Goal: Task Accomplishment & Management: Complete application form

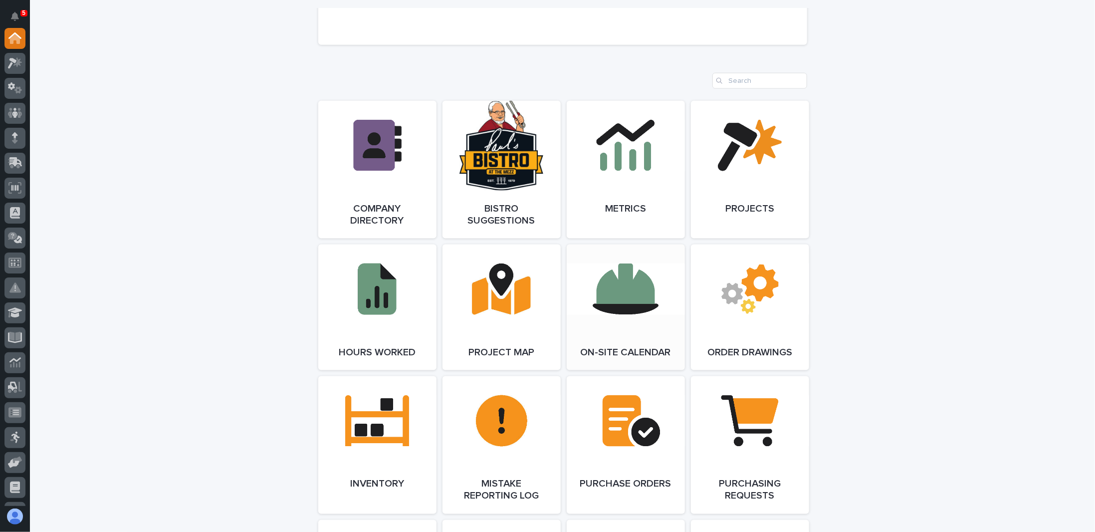
scroll to position [948, 0]
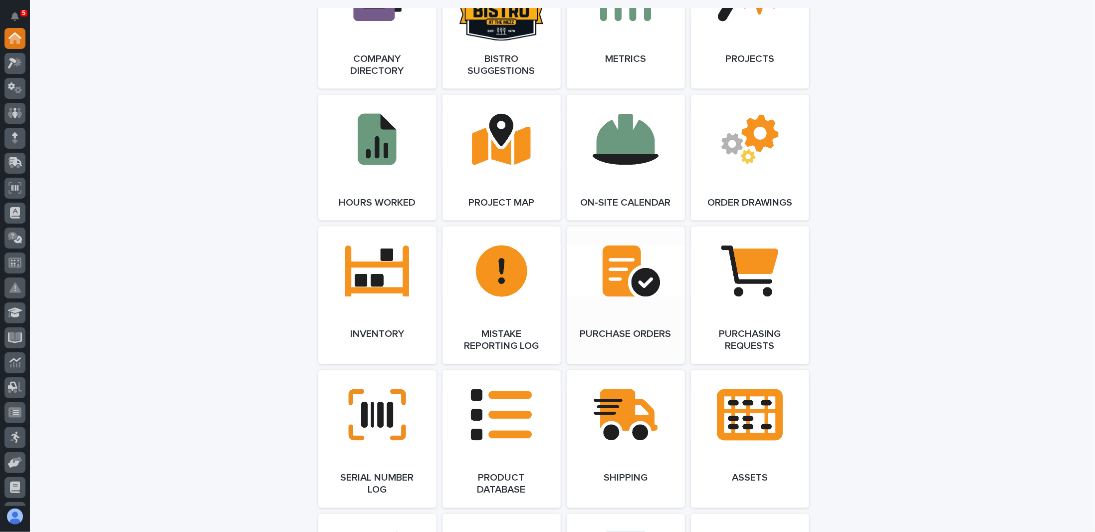
click at [625, 287] on link "Open Link" at bounding box center [626, 295] width 118 height 138
click at [748, 411] on link "Open Link" at bounding box center [750, 439] width 118 height 138
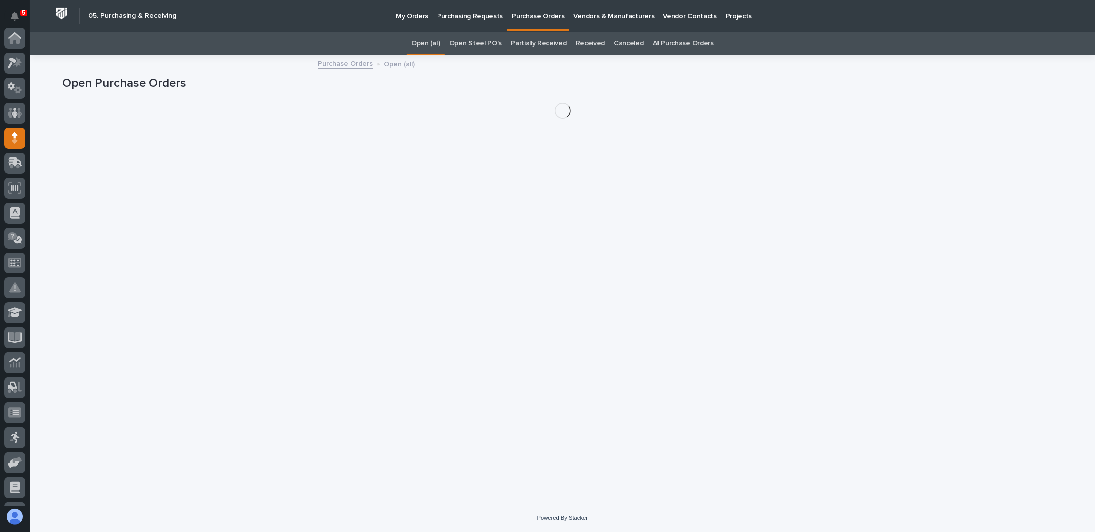
scroll to position [100, 0]
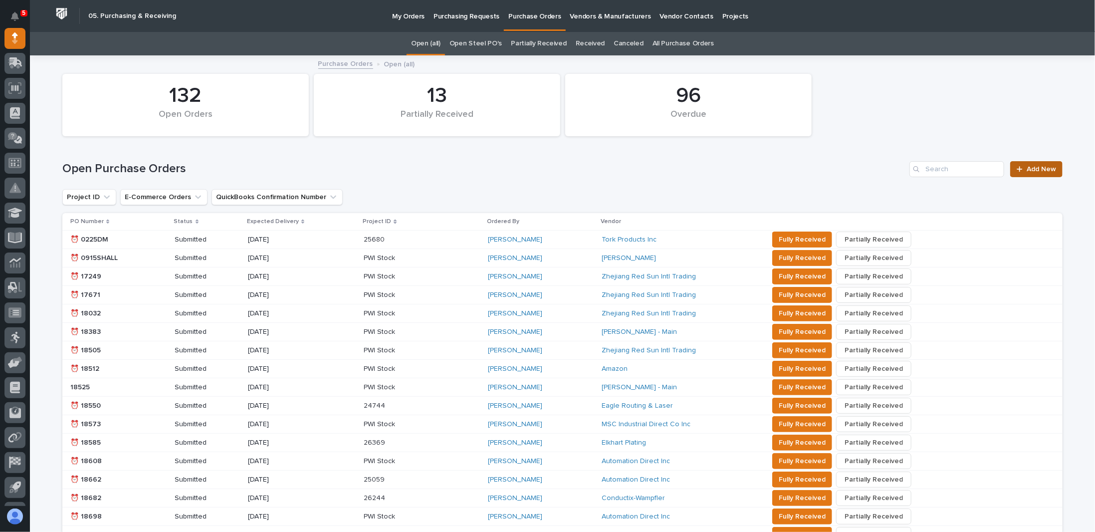
click at [1038, 166] on span "Add New" at bounding box center [1041, 169] width 29 height 7
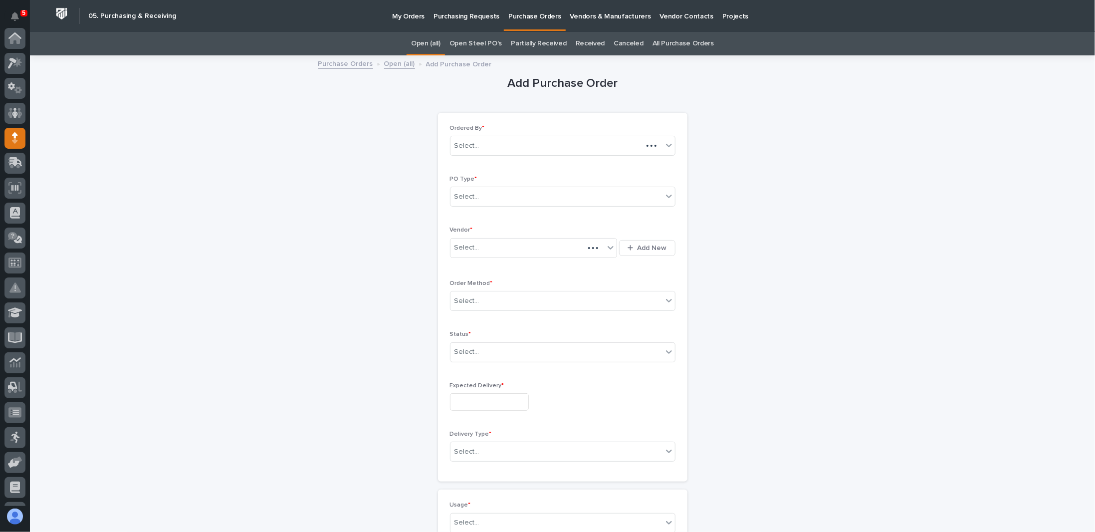
scroll to position [100, 0]
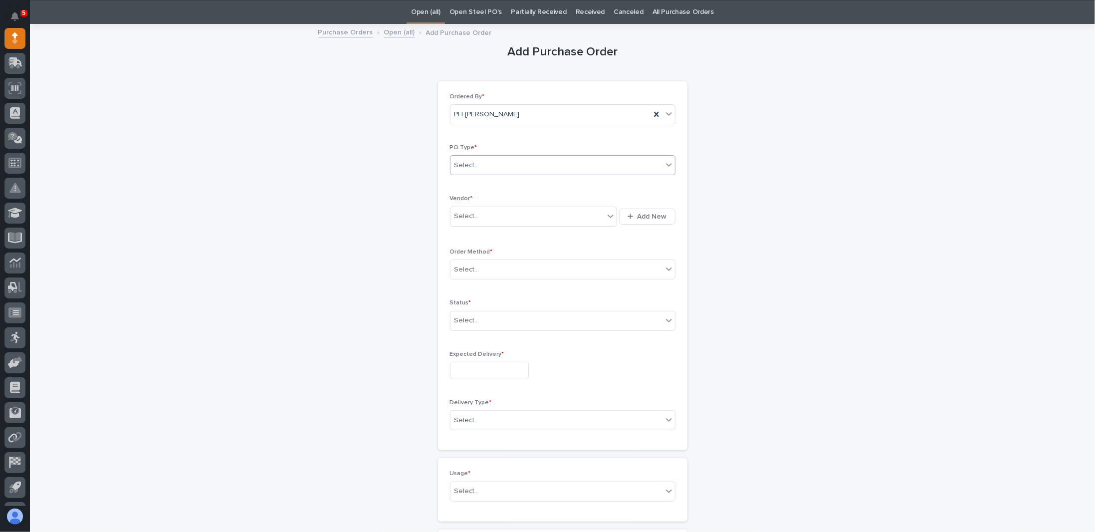
click at [506, 164] on div "Select..." at bounding box center [556, 165] width 212 height 16
click at [495, 204] on div "Paper" at bounding box center [558, 200] width 224 height 17
click at [493, 214] on div "Select..." at bounding box center [527, 216] width 154 height 16
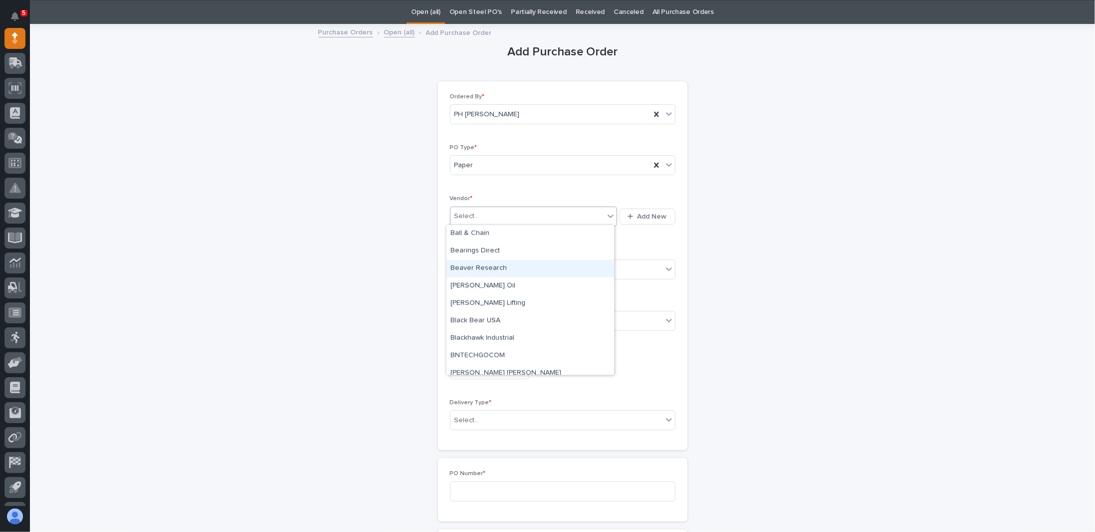
click at [506, 267] on div "Beaver Research" at bounding box center [530, 268] width 168 height 17
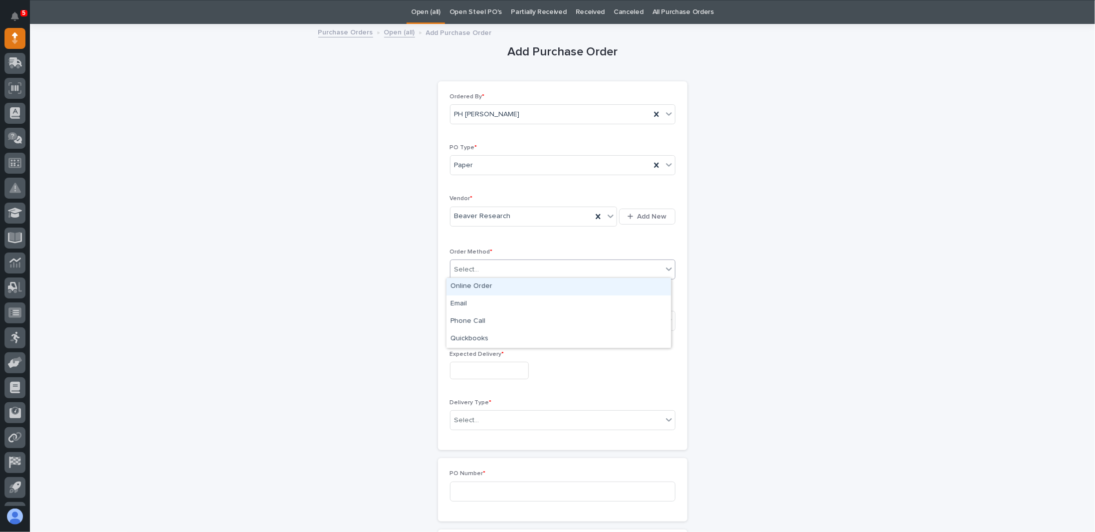
click at [505, 267] on div "Select..." at bounding box center [556, 269] width 212 height 16
click at [467, 285] on div "Online Order" at bounding box center [558, 286] width 224 height 17
click at [669, 267] on icon at bounding box center [669, 269] width 10 height 10
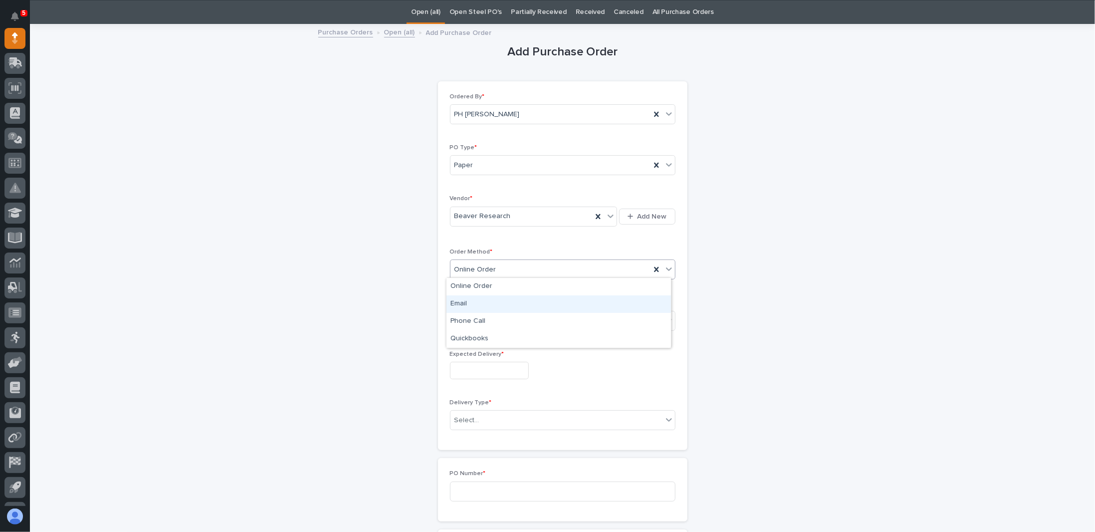
click at [469, 302] on div "Email" at bounding box center [558, 303] width 224 height 17
click at [492, 316] on div "Select..." at bounding box center [556, 320] width 212 height 16
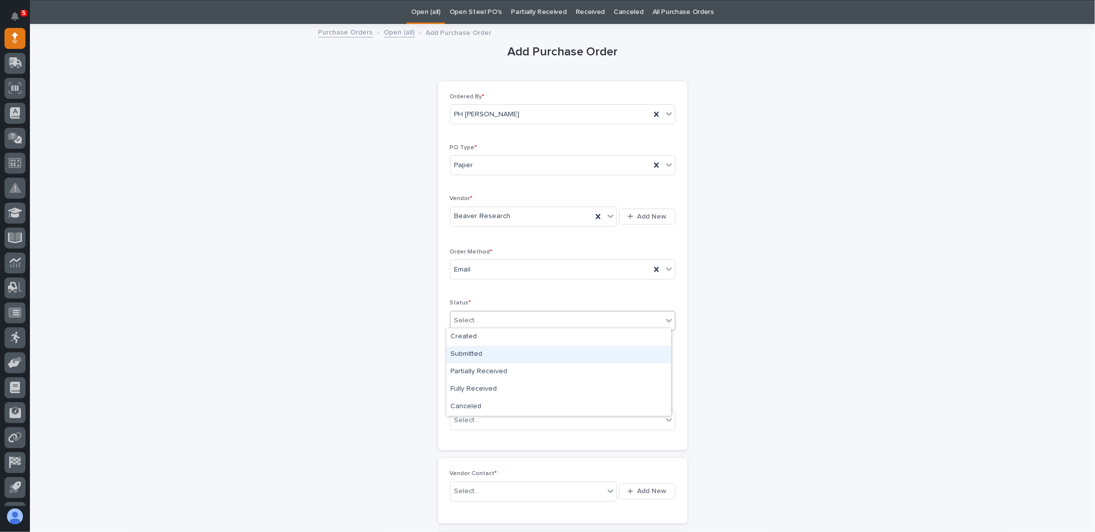
click at [483, 353] on div "Submitted" at bounding box center [558, 354] width 224 height 17
click at [493, 363] on input "text" at bounding box center [489, 370] width 79 height 17
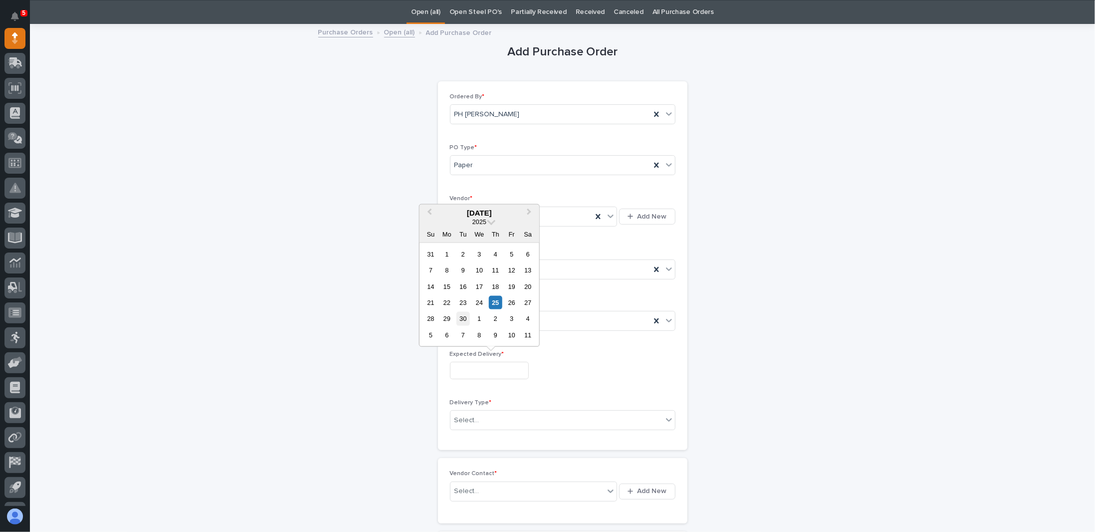
click at [464, 319] on div "30" at bounding box center [462, 318] width 13 height 13
type input "**********"
click at [488, 417] on div "Select..." at bounding box center [556, 420] width 212 height 16
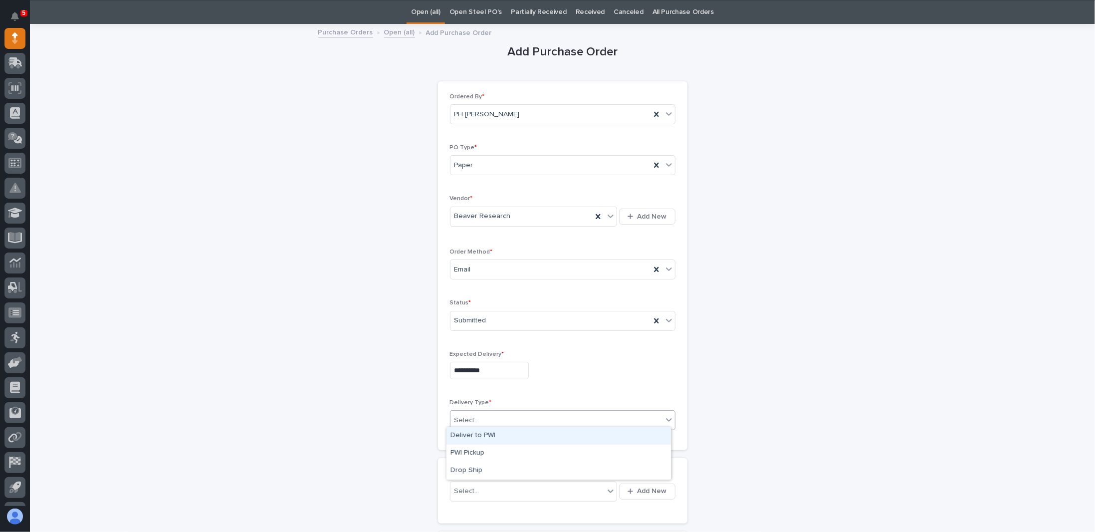
scroll to position [131, 0]
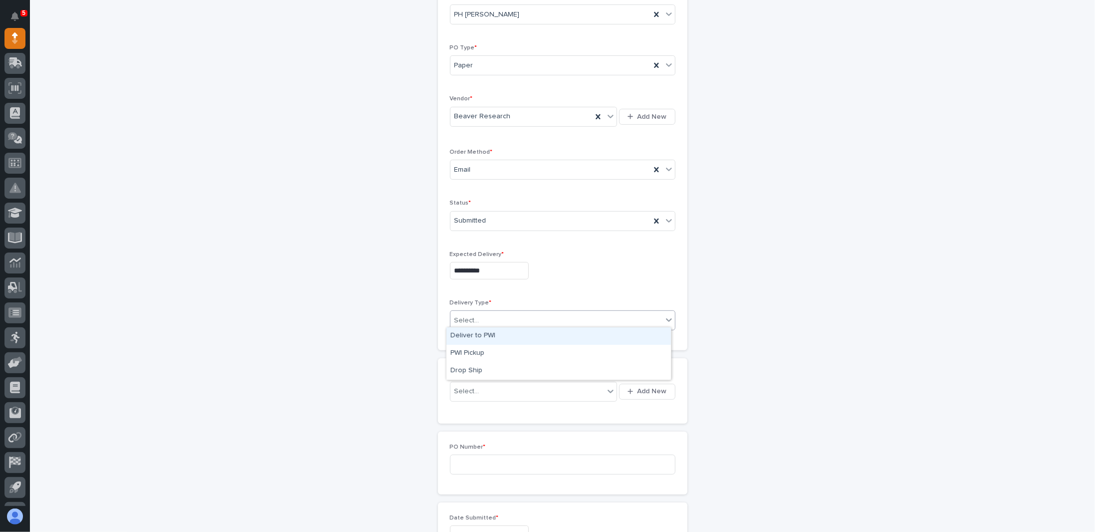
click at [472, 335] on div "Deliver to PWI" at bounding box center [558, 335] width 224 height 17
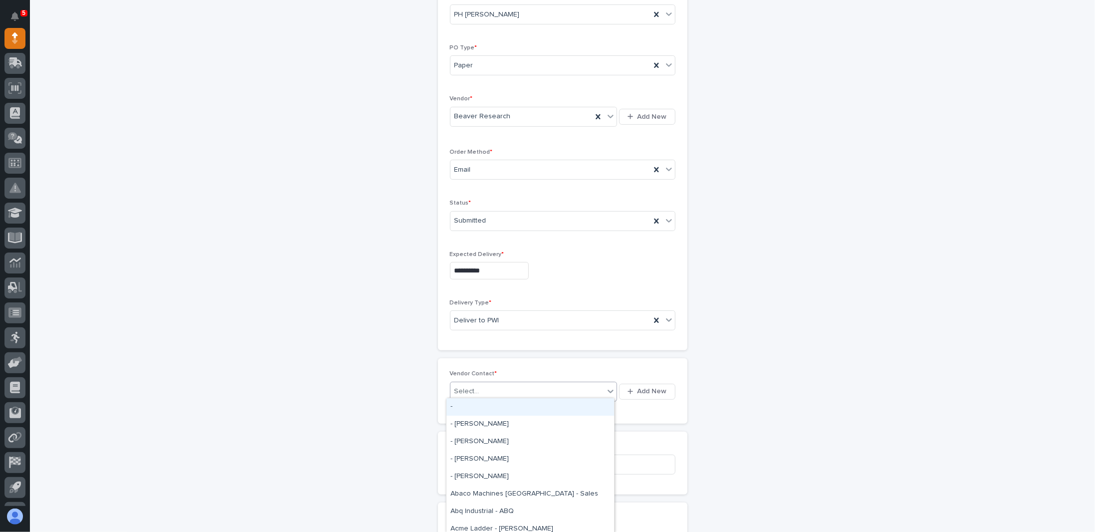
click at [488, 386] on div "Select..." at bounding box center [527, 391] width 154 height 16
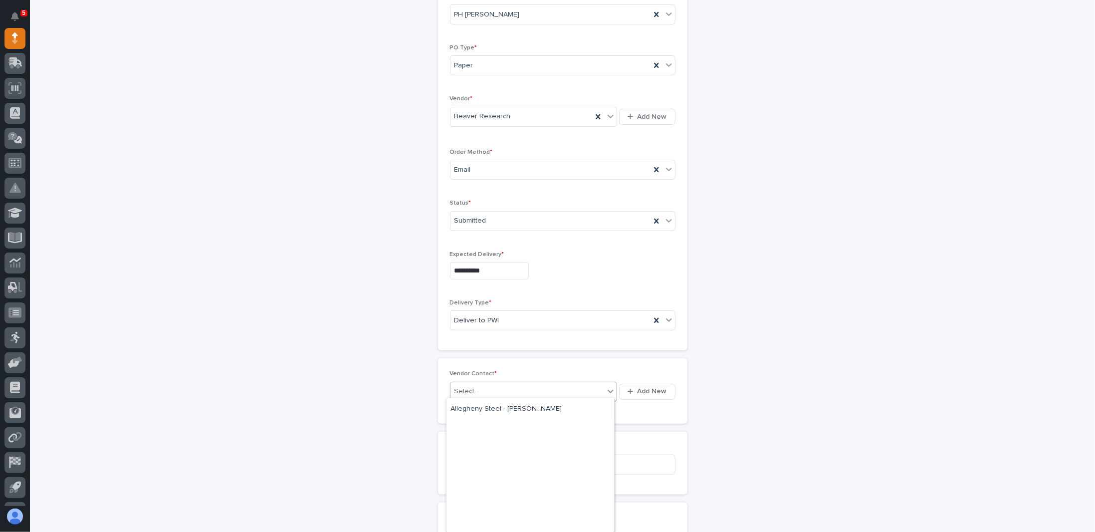
scroll to position [0, 0]
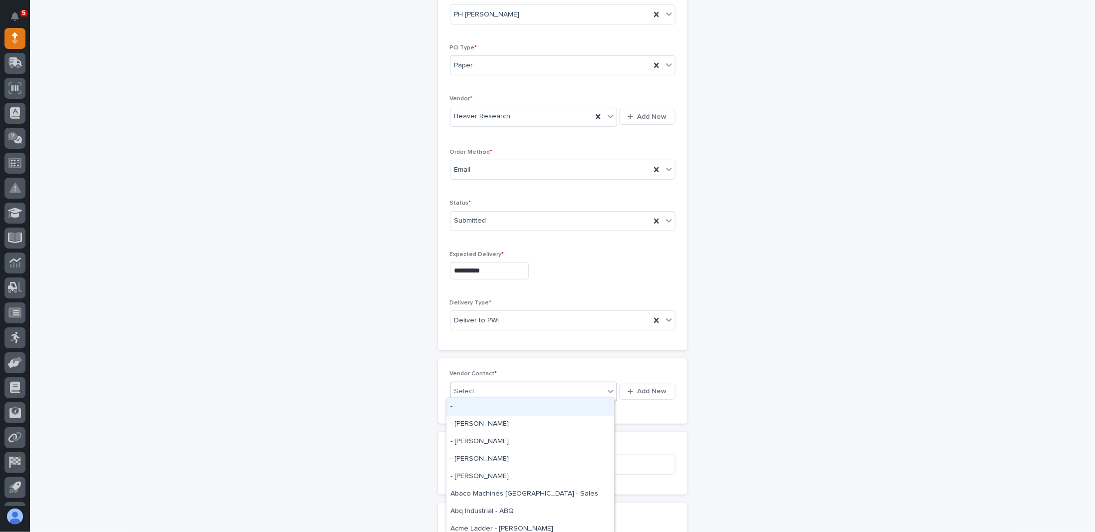
click at [453, 406] on div "-" at bounding box center [530, 406] width 168 height 17
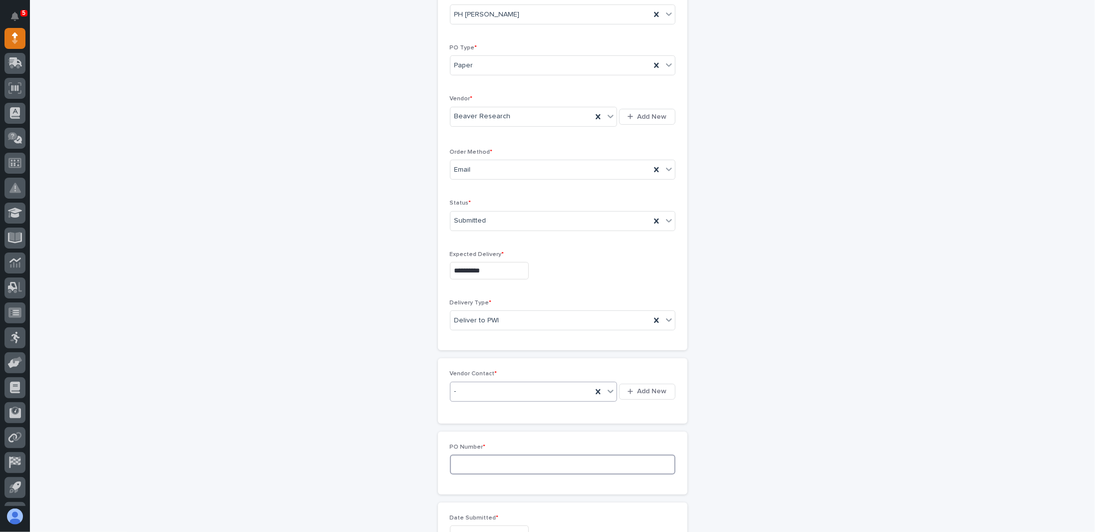
click at [494, 456] on input at bounding box center [562, 464] width 225 height 20
type input "7714PH"
click at [477, 428] on input "text" at bounding box center [489, 433] width 79 height 17
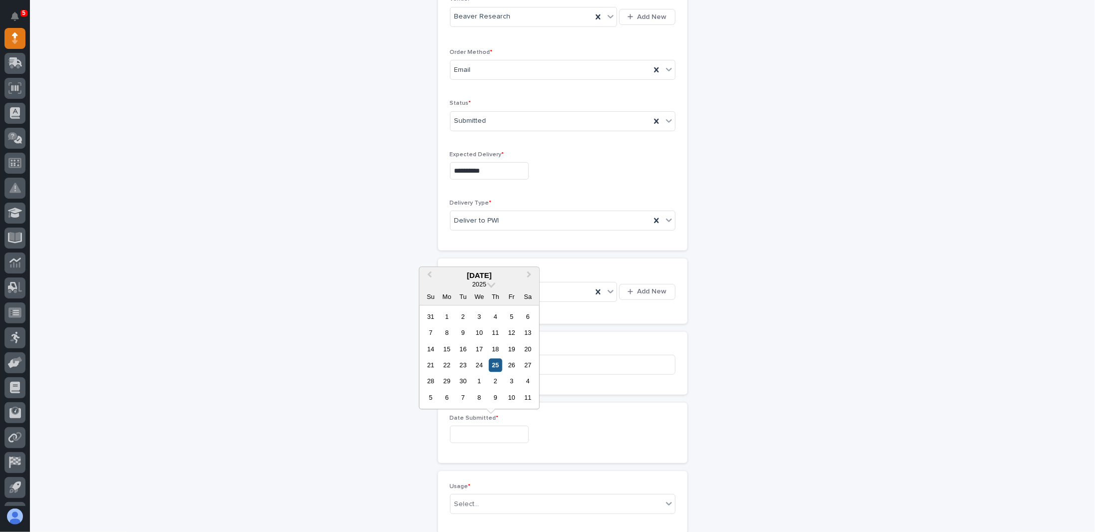
click at [495, 367] on div "25" at bounding box center [495, 364] width 13 height 13
type input "**********"
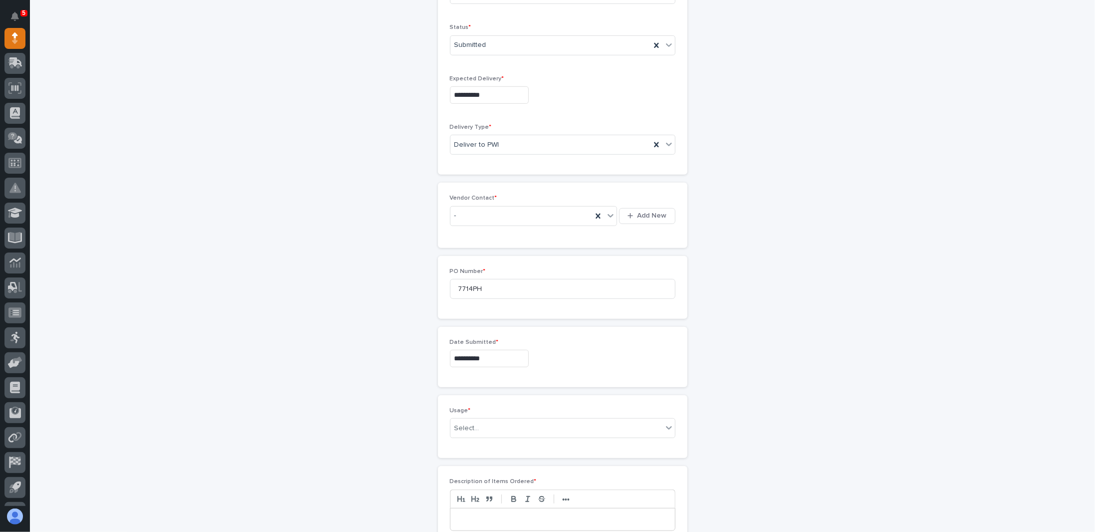
scroll to position [331, 0]
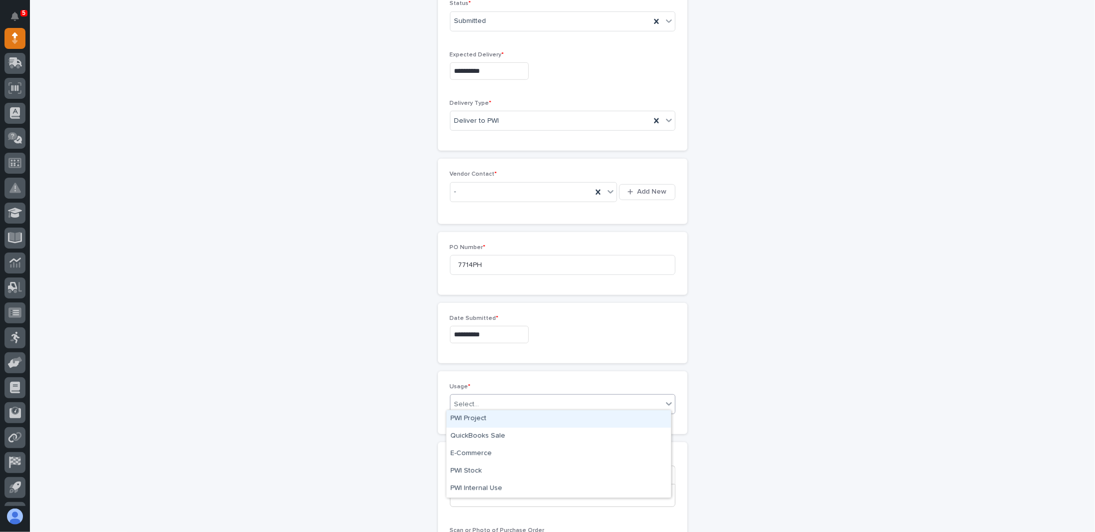
click at [487, 400] on div "Select..." at bounding box center [556, 404] width 212 height 16
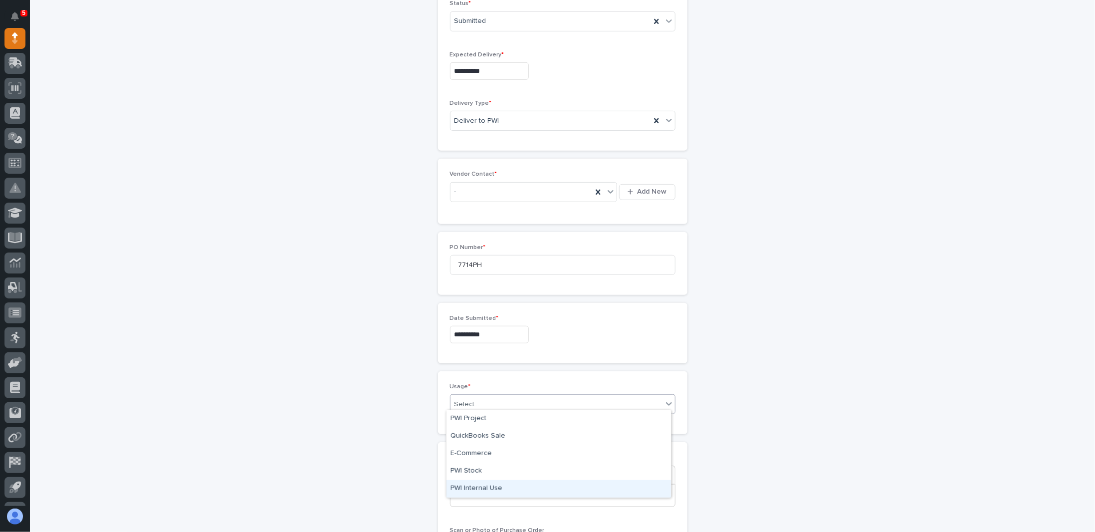
click at [473, 488] on div "PWI Internal Use" at bounding box center [558, 488] width 224 height 17
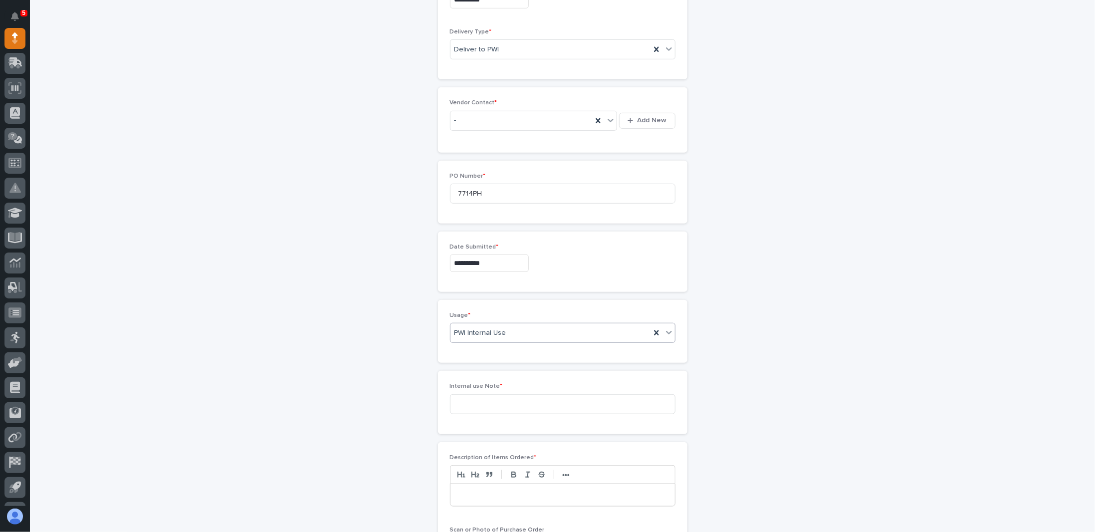
scroll to position [416, 0]
drag, startPoint x: 482, startPoint y: 385, endPoint x: 521, endPoint y: 379, distance: 39.8
click at [482, 385] on input at bounding box center [562, 390] width 225 height 20
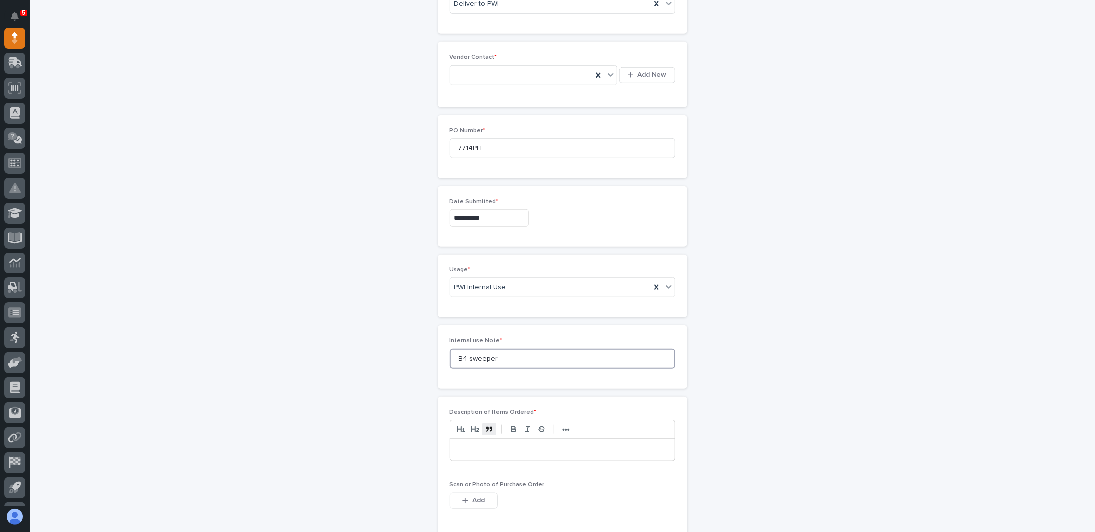
scroll to position [466, 0]
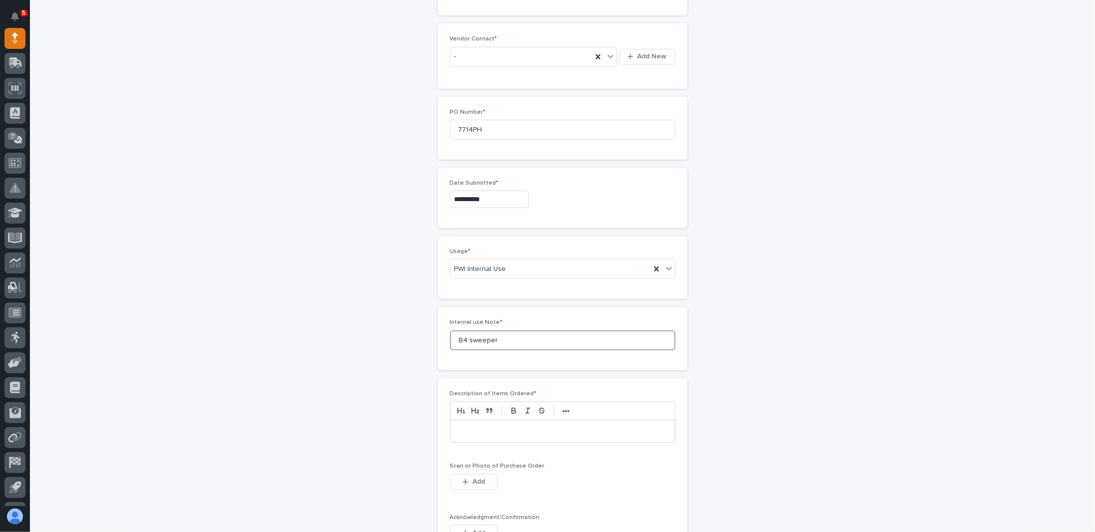
type input "B4 sweeper"
click at [486, 429] on p at bounding box center [562, 431] width 209 height 10
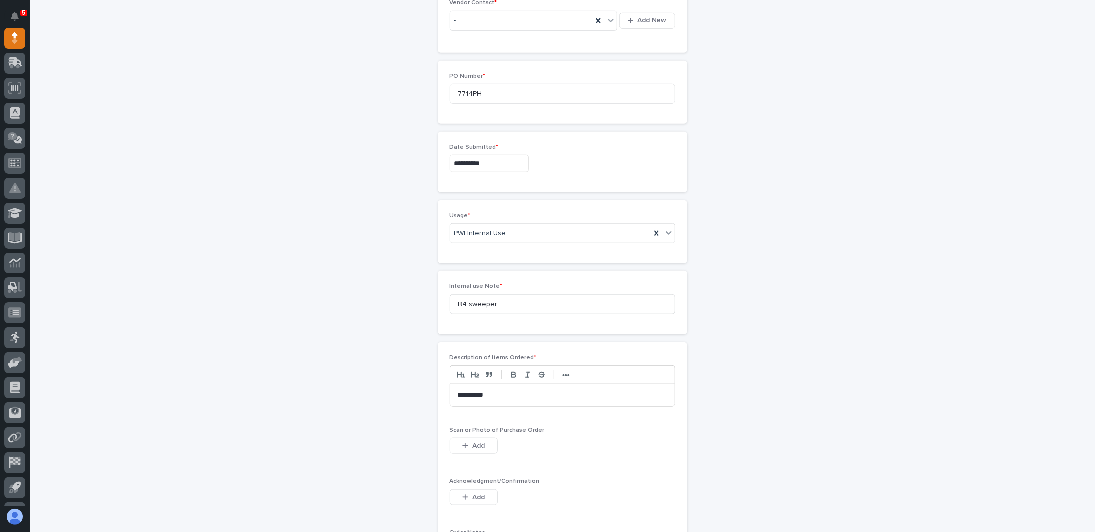
scroll to position [516, 0]
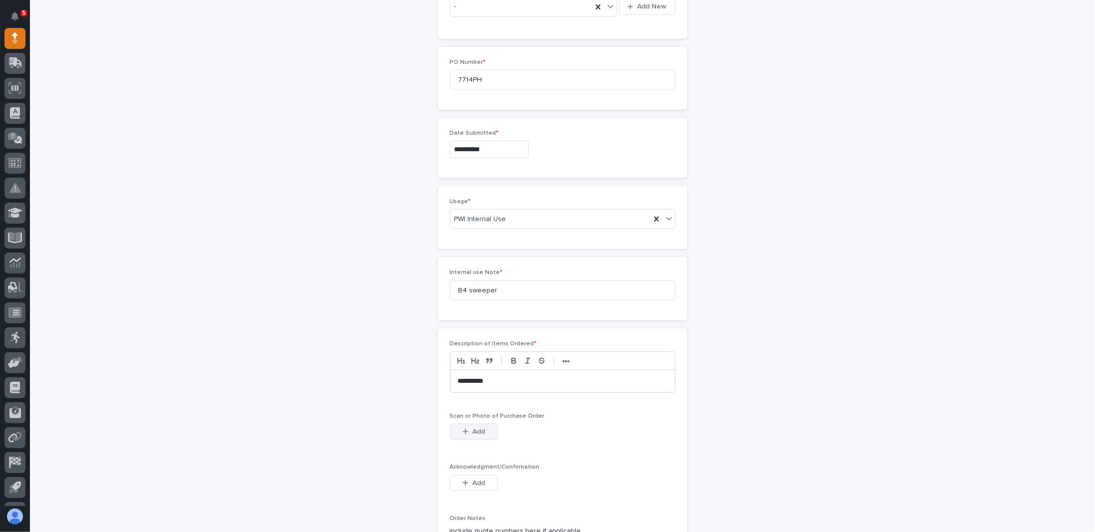
click at [472, 427] on span "Add" at bounding box center [478, 431] width 12 height 9
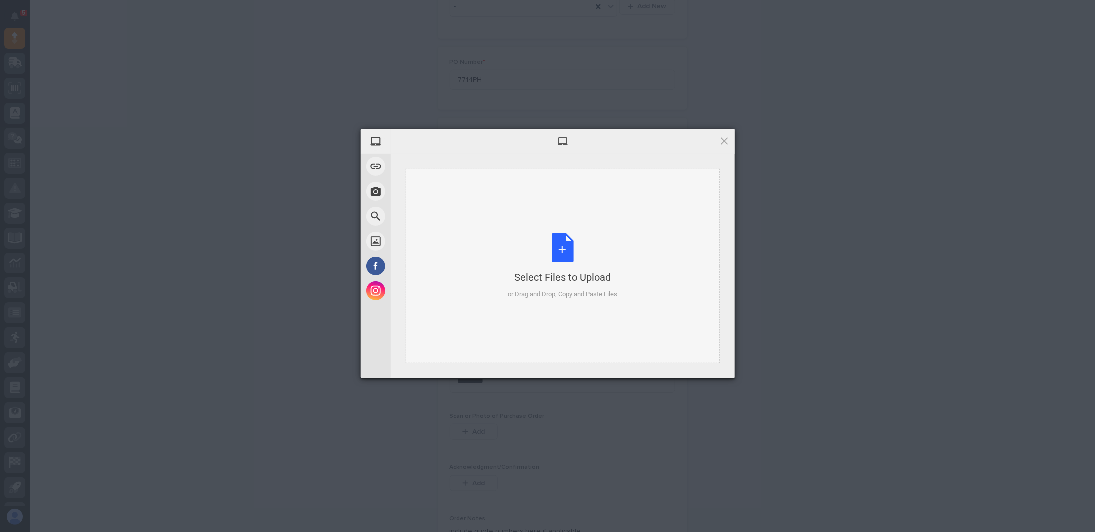
click at [559, 254] on div "Select Files to Upload or Drag and Drop, Copy and Paste Files" at bounding box center [562, 266] width 109 height 66
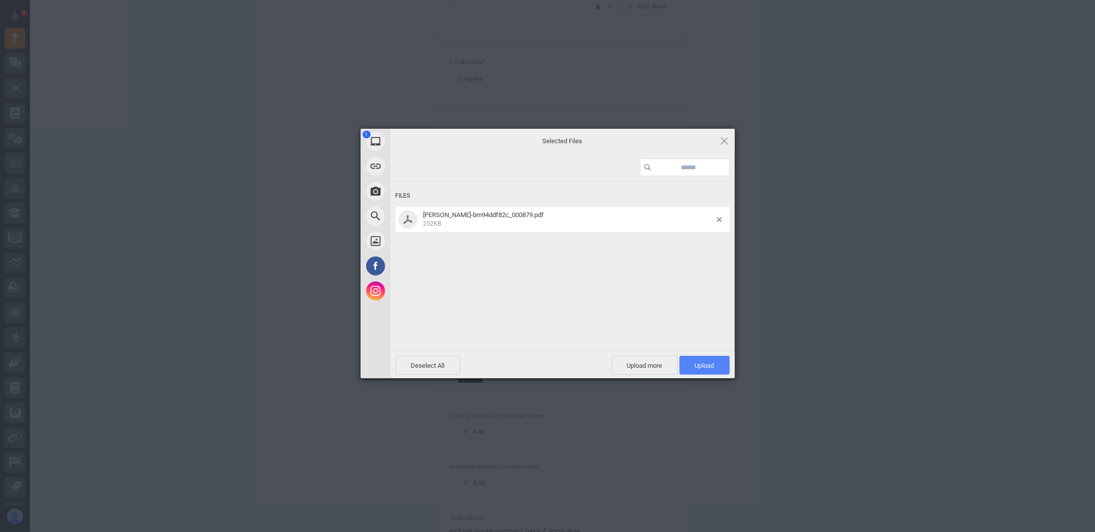
click at [699, 365] on span "Upload 1" at bounding box center [704, 365] width 19 height 7
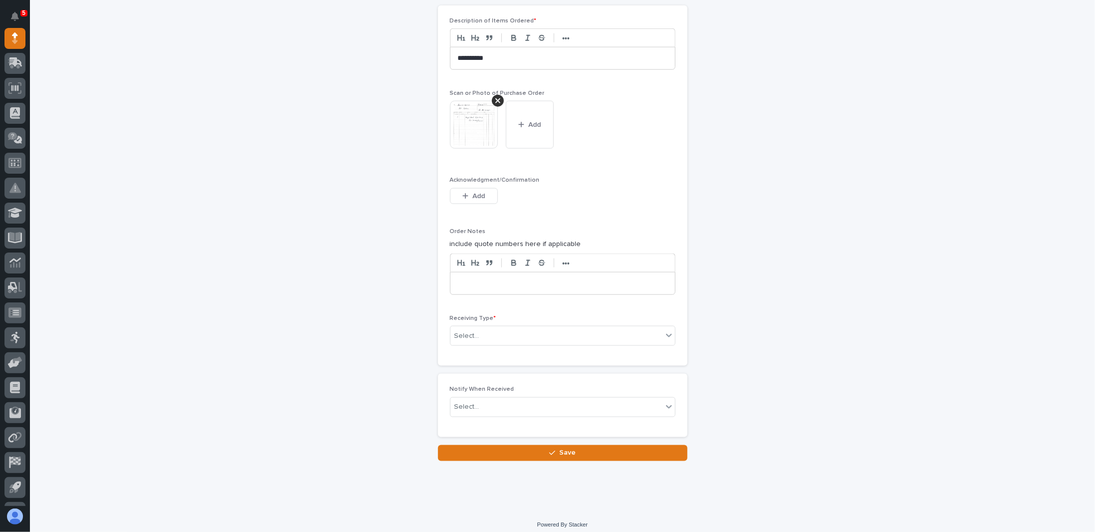
scroll to position [839, 0]
click at [529, 331] on div "Select..." at bounding box center [556, 335] width 212 height 16
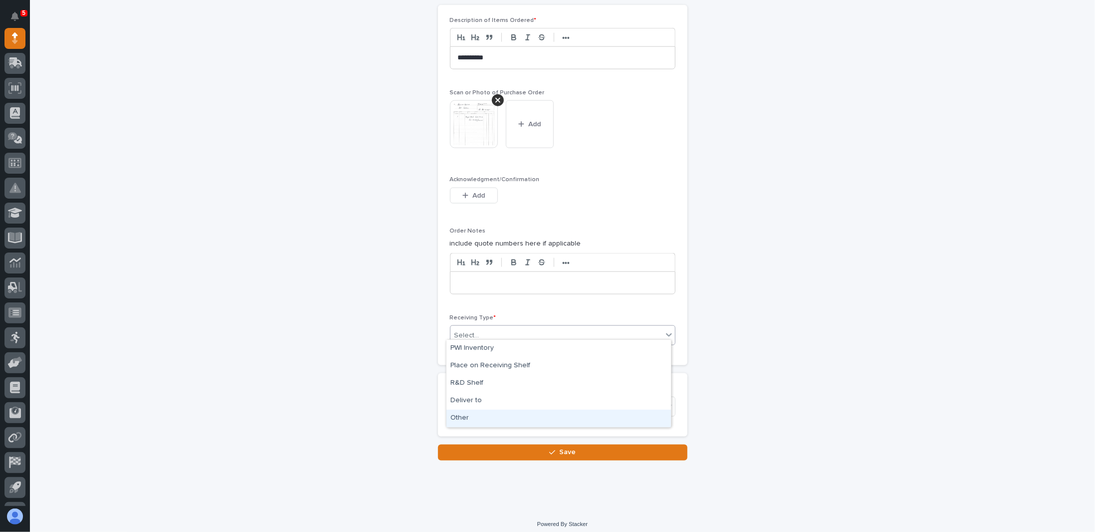
click at [467, 416] on div "Other" at bounding box center [558, 418] width 224 height 17
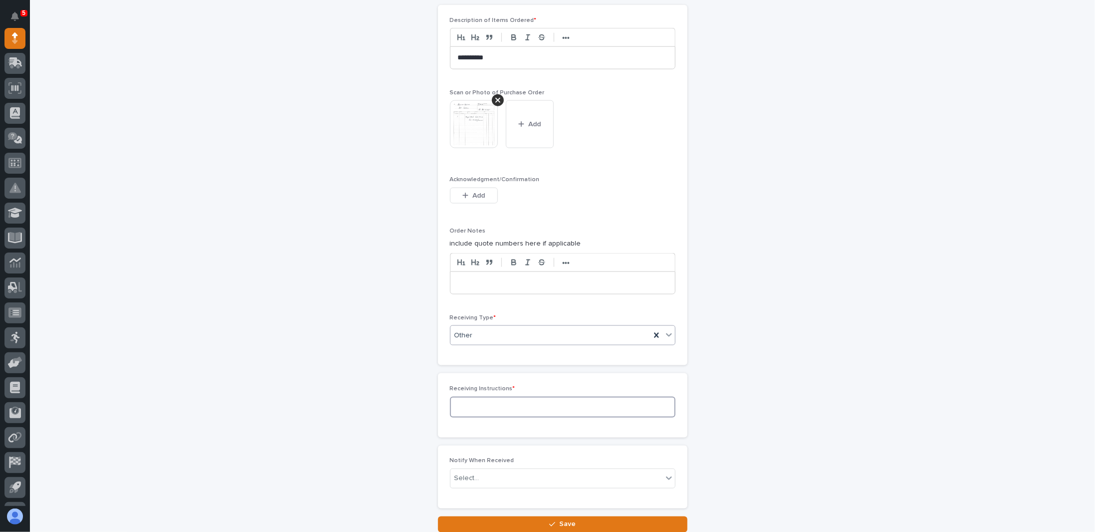
click at [474, 401] on textarea at bounding box center [562, 407] width 225 height 21
type textarea "**"
click at [527, 471] on div "Select..." at bounding box center [556, 478] width 212 height 16
type input "**"
click at [483, 416] on div "PH [PERSON_NAME]" at bounding box center [558, 418] width 224 height 17
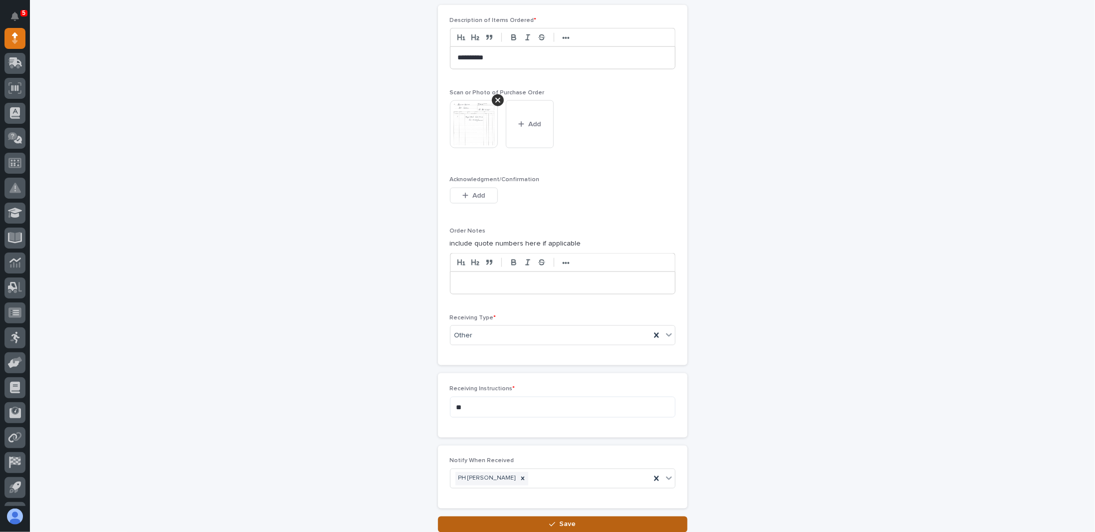
click at [549, 521] on icon "button" at bounding box center [552, 524] width 6 height 7
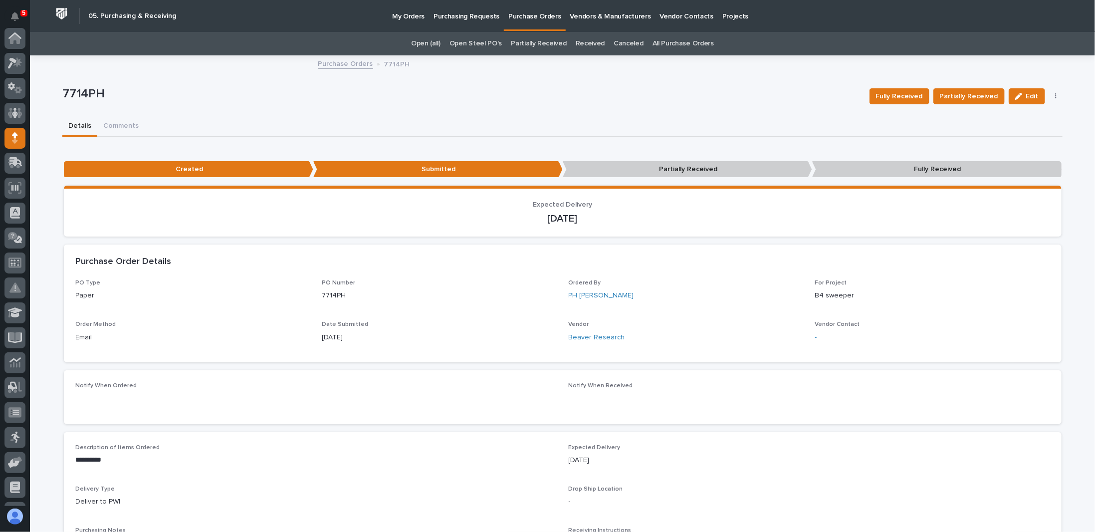
scroll to position [100, 0]
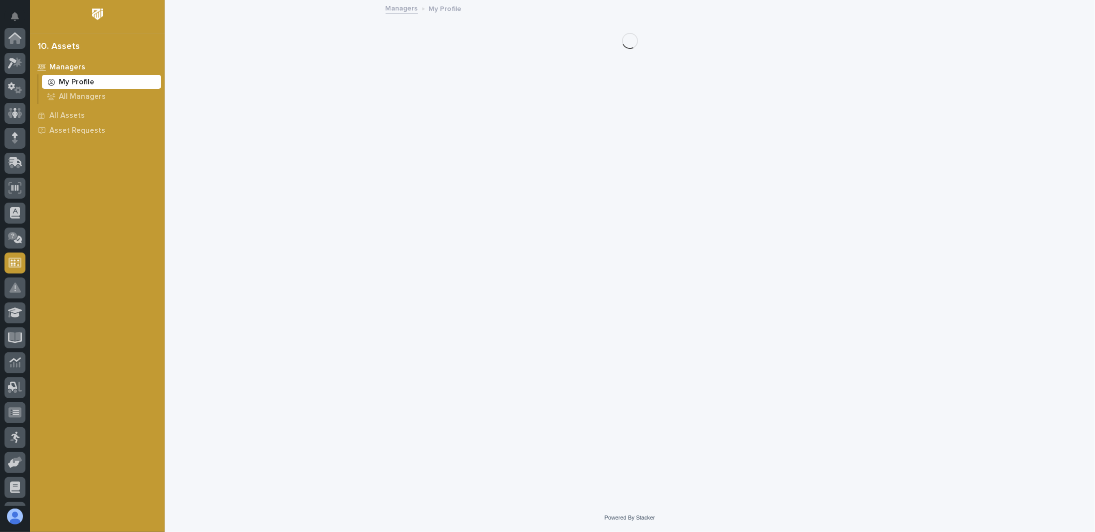
scroll to position [146, 0]
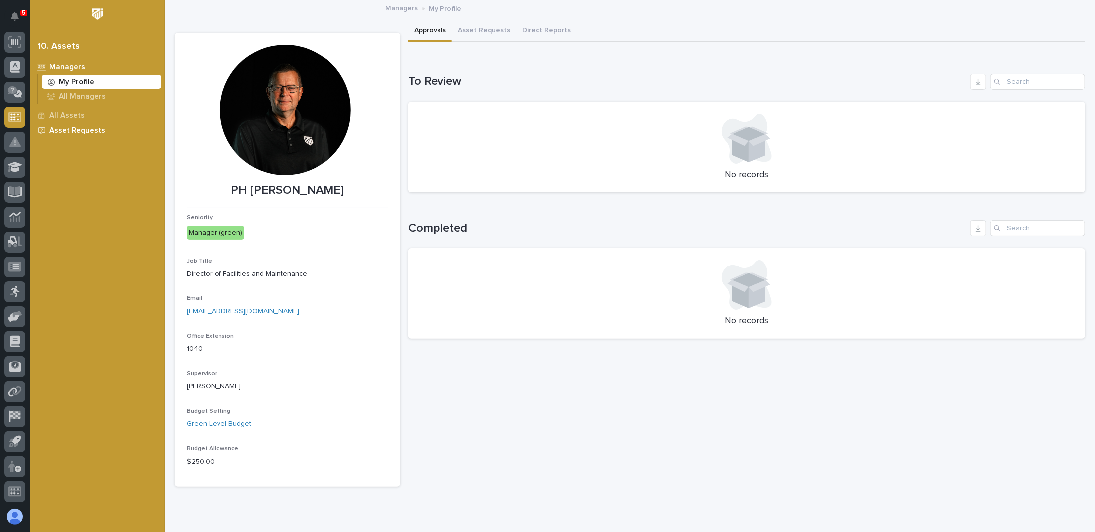
click at [57, 124] on div "Asset Requests" at bounding box center [97, 130] width 130 height 14
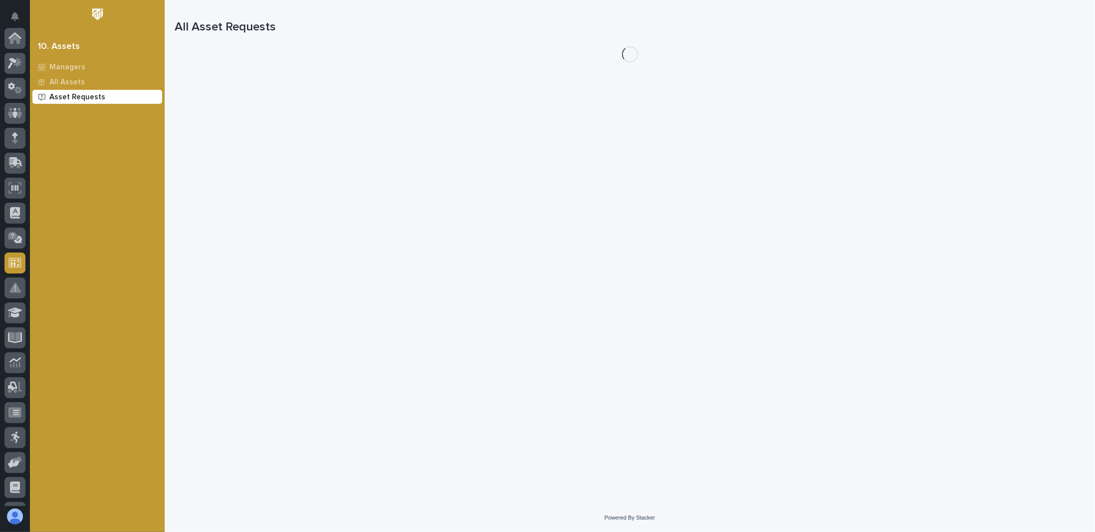
scroll to position [146, 0]
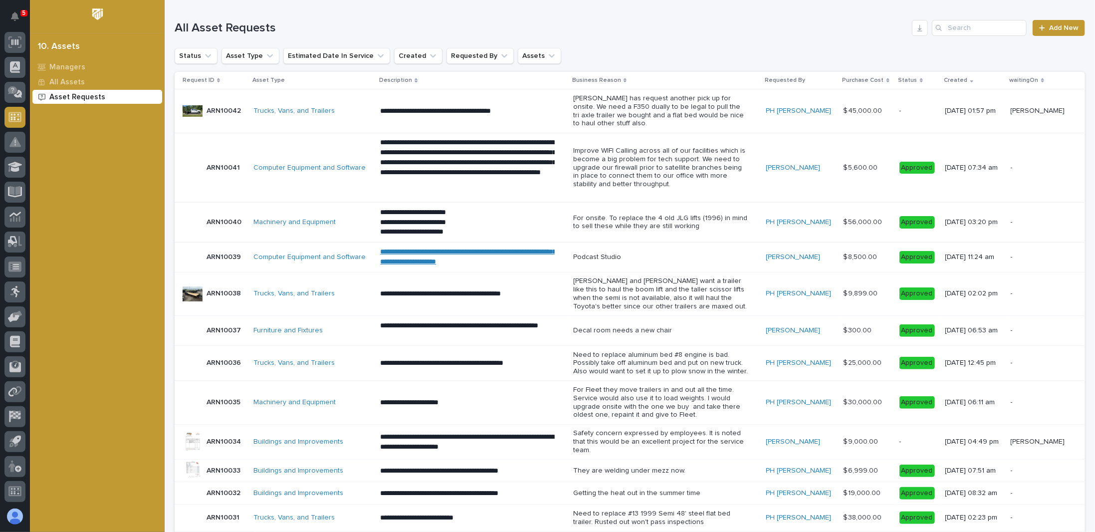
click at [399, 110] on p "**********" at bounding box center [467, 111] width 175 height 10
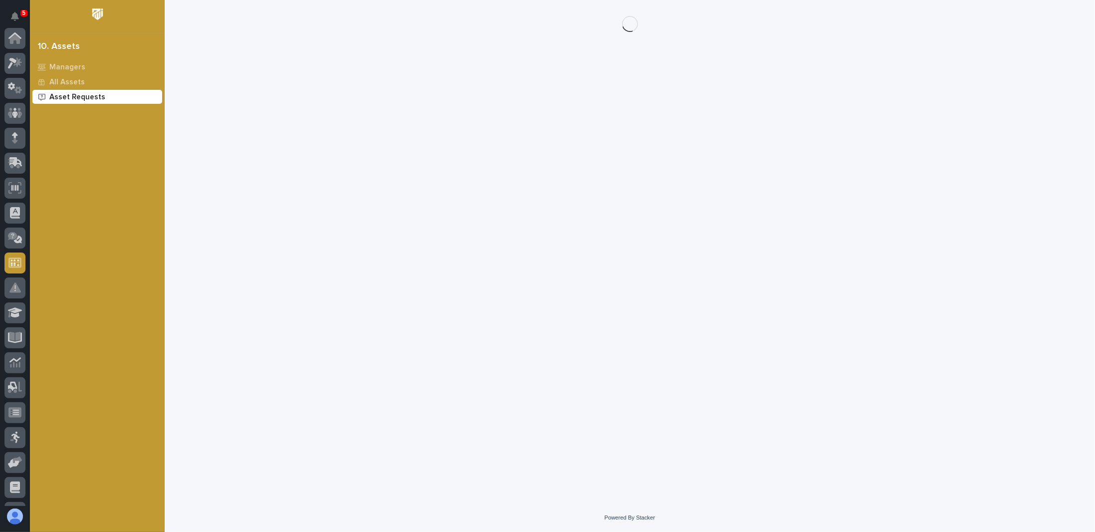
scroll to position [146, 0]
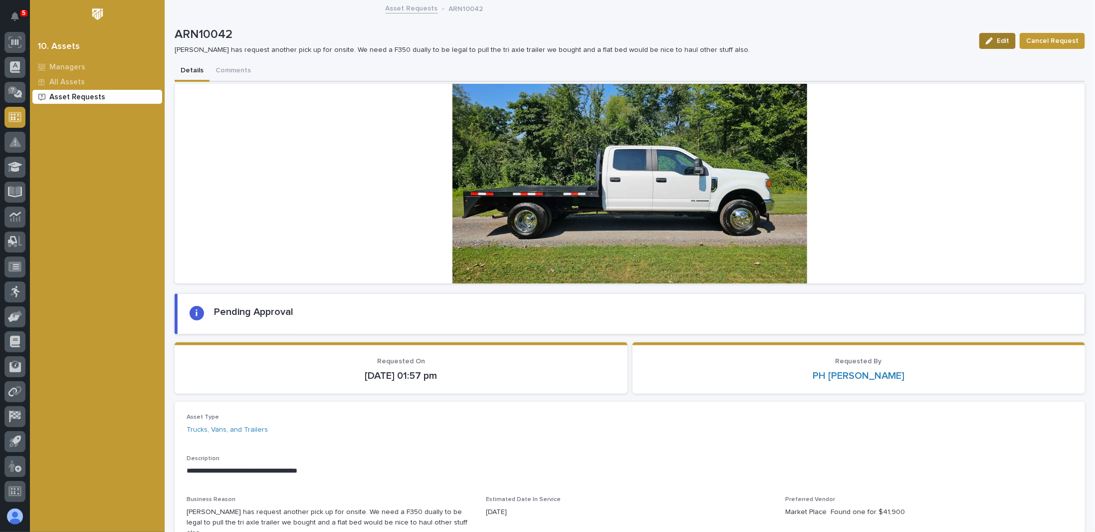
click at [988, 41] on icon "button" at bounding box center [989, 40] width 7 height 7
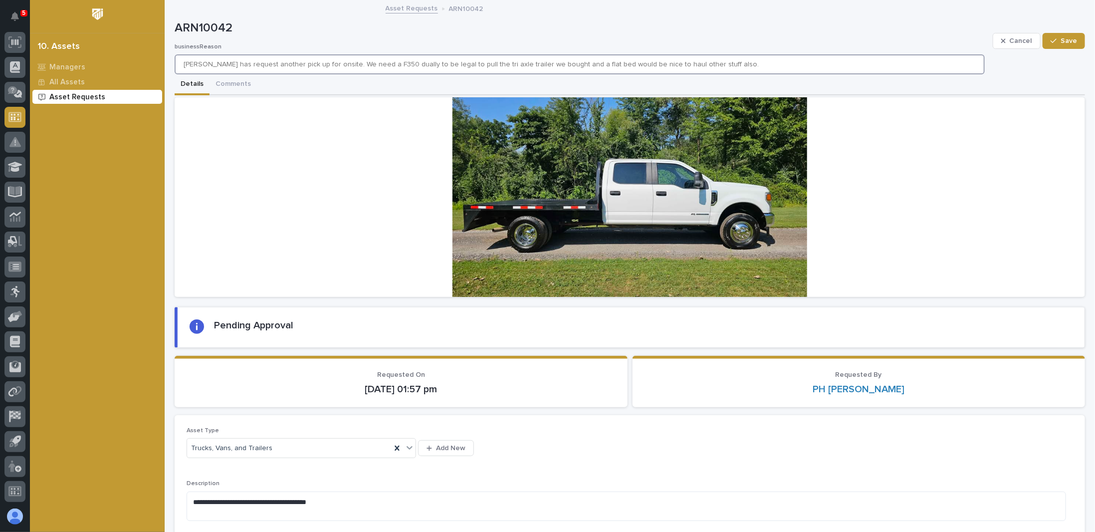
click at [360, 63] on input "Matt has request another pick up for onsite. We need a F350 dually to be legal …" at bounding box center [580, 64] width 810 height 20
type input "Matt has request another pick up for onsite. We need a F50 dually to be legal t…"
type input "Matt has request another pick up for onsite. We need a F450 dually to be legal …"
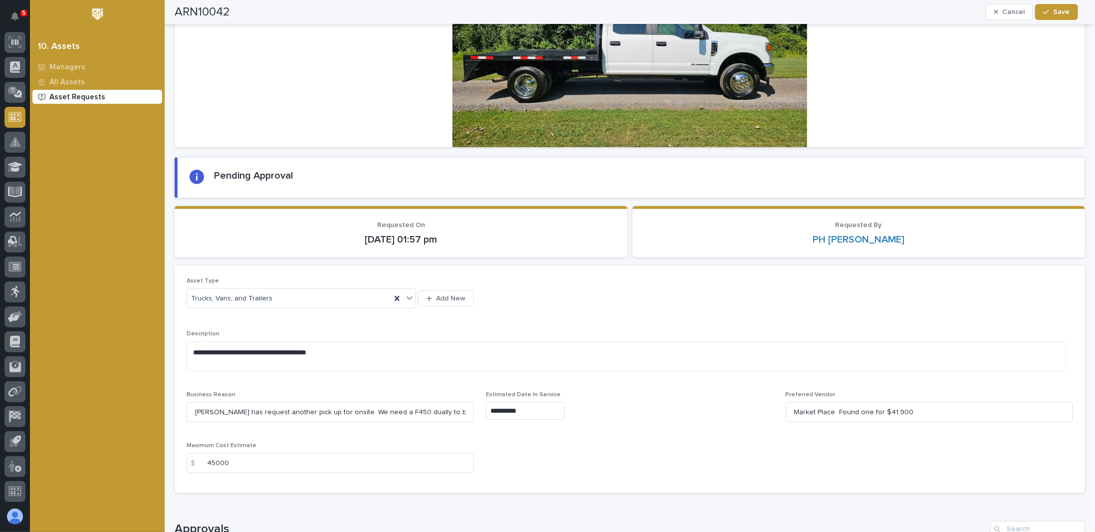
scroll to position [200, 0]
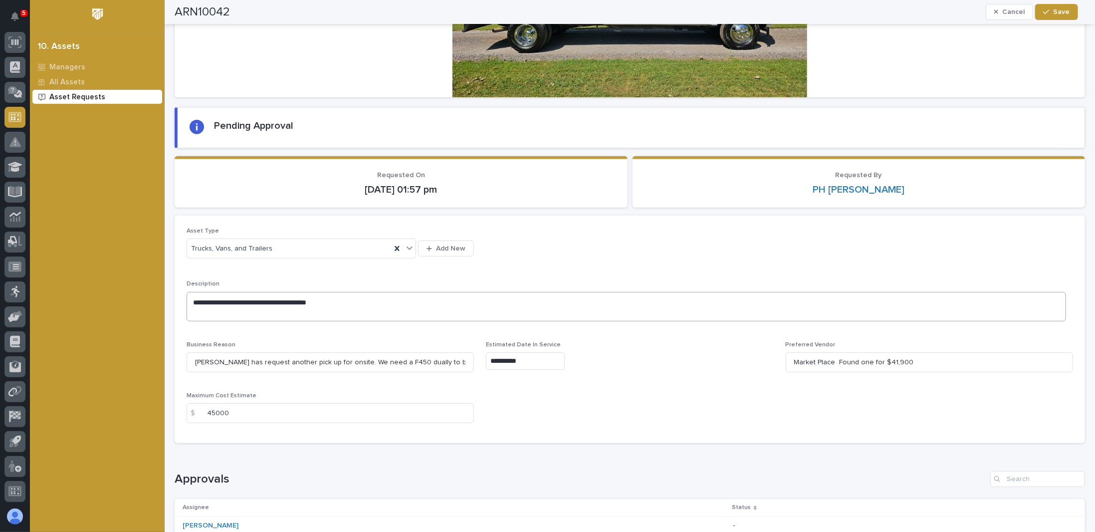
type input "Matt has request another pick up for onsite. We need a F450 dually to be legal …"
click at [216, 298] on textarea "**********" at bounding box center [626, 306] width 879 height 29
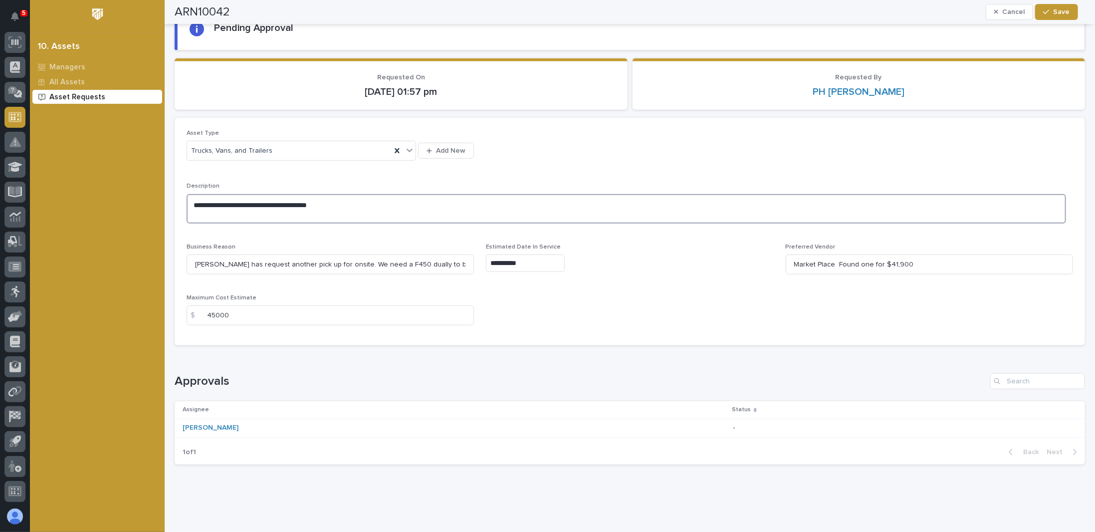
scroll to position [299, 0]
type textarea "**********"
click at [213, 311] on input "45000" at bounding box center [330, 313] width 287 height 20
type input "50000"
click at [866, 260] on input "Market Place Found one for $41,900" at bounding box center [929, 262] width 287 height 20
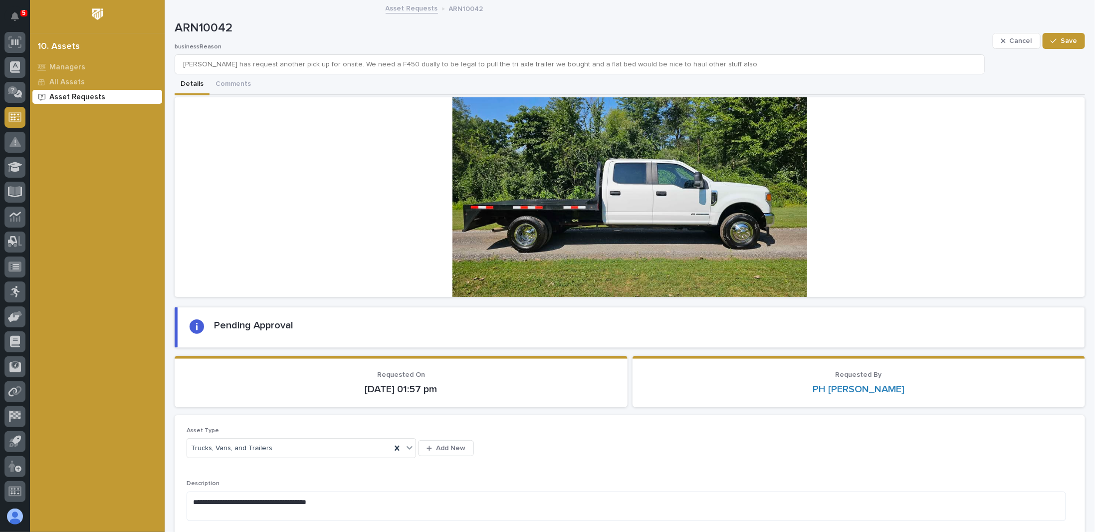
scroll to position [0, 0]
type input "Market Place Found F350 for $41,900"
click at [1061, 38] on span "Save" at bounding box center [1068, 40] width 16 height 9
